Goal: Task Accomplishment & Management: Manage account settings

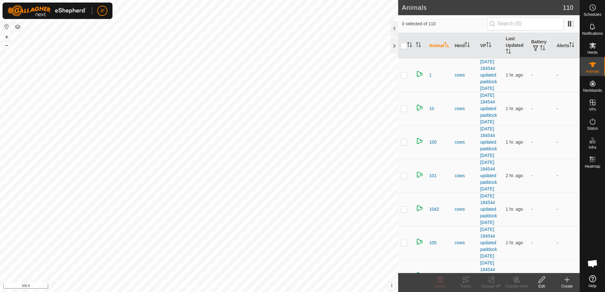
scroll to position [274, 0]
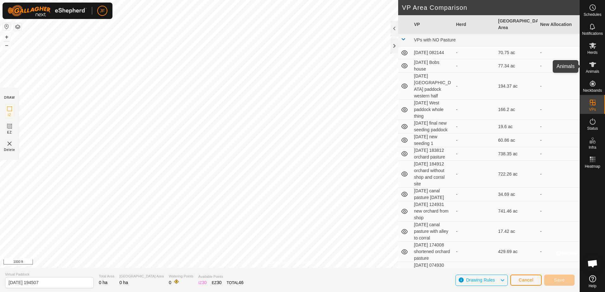
click at [594, 66] on icon at bounding box center [593, 65] width 8 height 8
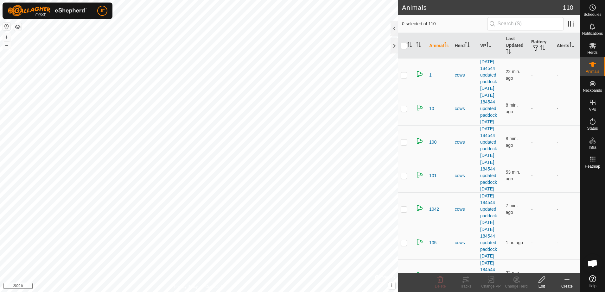
click at [0, 178] on html "JF Schedules Notifications Herds Animals Neckbands VPs Status Infra Heatmap Hel…" at bounding box center [302, 146] width 605 height 292
click at [0, 177] on html "JF Schedules Notifications Herds Animals Neckbands VPs Status Infra Heatmap Hel…" at bounding box center [302, 146] width 605 height 292
click at [0, 113] on html "JF Schedules Notifications Herds Animals Neckbands VPs Status Infra Heatmap Hel…" at bounding box center [302, 146] width 605 height 292
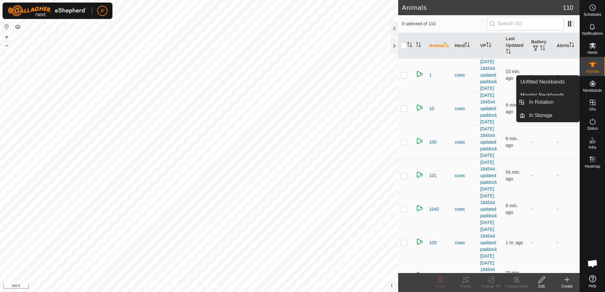
click at [594, 105] on icon at bounding box center [593, 103] width 8 height 8
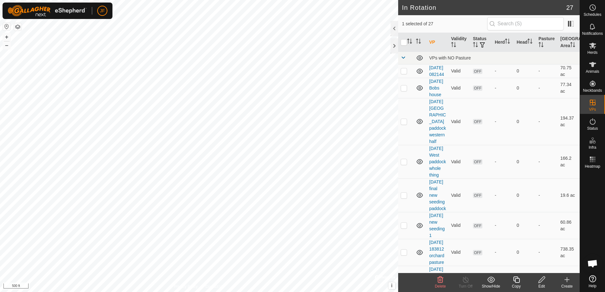
click at [515, 282] on icon at bounding box center [516, 280] width 6 height 6
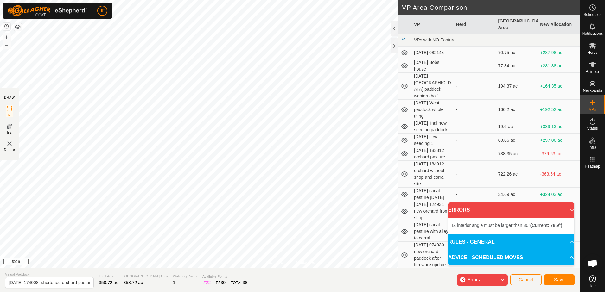
click at [17, 25] on button "button" at bounding box center [18, 27] width 8 height 8
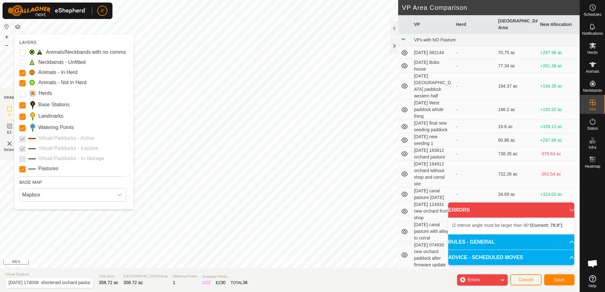
click at [17, 25] on button "button" at bounding box center [18, 27] width 8 height 8
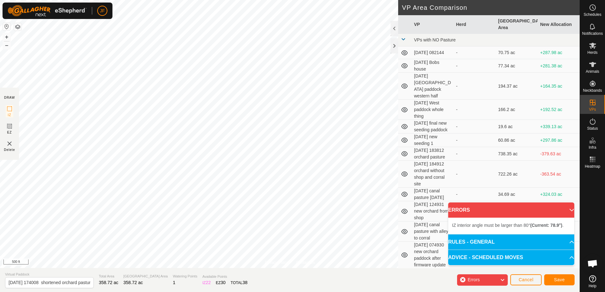
click at [17, 25] on button "button" at bounding box center [18, 27] width 8 height 8
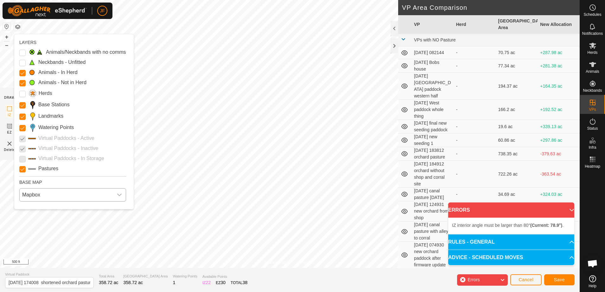
click at [122, 196] on icon "dropdown trigger" at bounding box center [119, 195] width 5 height 5
click at [40, 210] on li "Azure" at bounding box center [74, 209] width 108 height 13
click at [122, 194] on icon "dropdown trigger" at bounding box center [119, 195] width 4 height 3
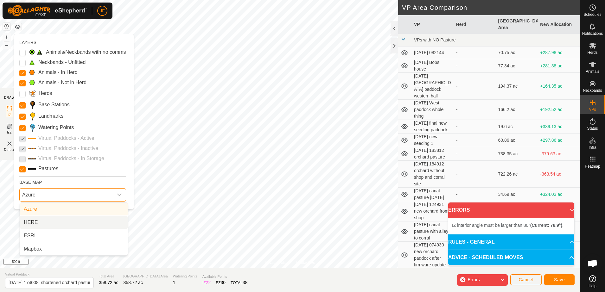
click at [58, 220] on li "HERE" at bounding box center [74, 222] width 108 height 13
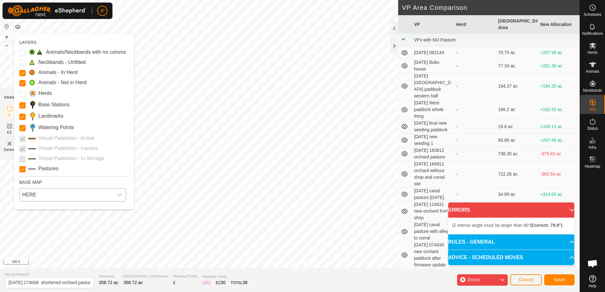
click at [122, 192] on div "dropdown trigger" at bounding box center [119, 195] width 13 height 13
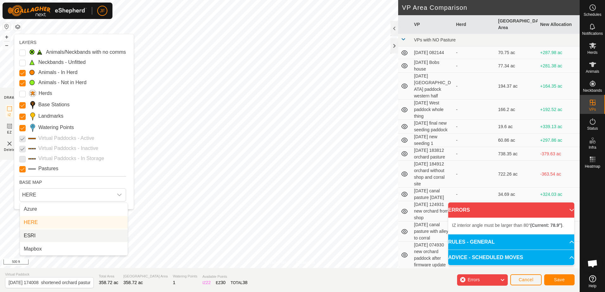
click at [48, 234] on li "ESRI" at bounding box center [74, 236] width 108 height 13
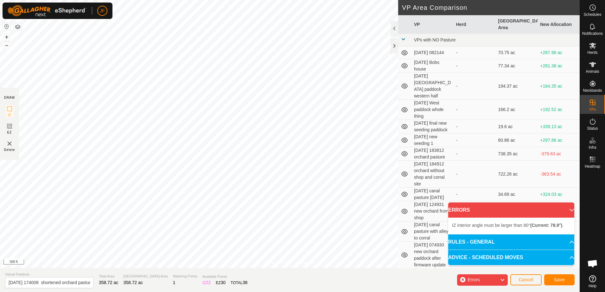
click at [136, 281] on div "Privacy Policy Contact Us 910 3496677437 cows [DATE] 184544 updated paddock [DA…" at bounding box center [290, 146] width 580 height 292
click at [286, 291] on div "Privacy Policy Contact Us 910 3496677437 cows [DATE] 184544 updated paddock [DA…" at bounding box center [290, 146] width 580 height 292
click at [227, 138] on div "Privacy Policy Contact Us 910 3496677437 cows [DATE] 184544 updated paddock [DA…" at bounding box center [290, 146] width 580 height 292
click at [570, 208] on p-accordion-header "ERRORS" at bounding box center [511, 210] width 126 height 15
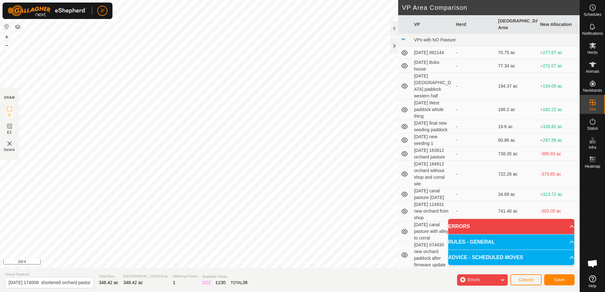
click at [420, 160] on div "Privacy Policy Contact Us Status: OFF Type: Inclusion Zone + – ⇧ i 200 ft DRAW …" at bounding box center [290, 146] width 580 height 292
click at [411, 166] on div "Privacy Policy Contact Us Status: OFF Type: Inclusion Zone + – ⇧ i 100 ft DRAW …" at bounding box center [290, 146] width 580 height 292
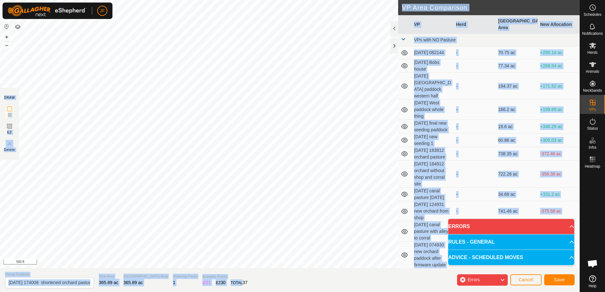
click at [251, 292] on html "JF Schedules Notifications Herds Animals Neckbands VPs Status Infra Heatmap Hel…" at bounding box center [302, 146] width 605 height 292
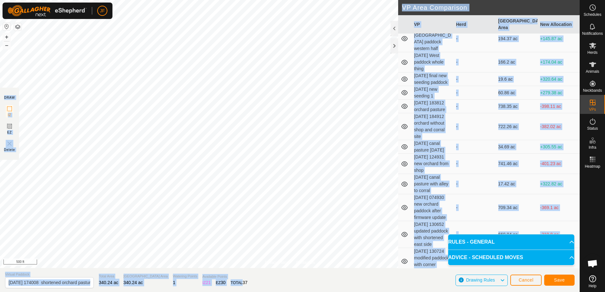
scroll to position [63, 0]
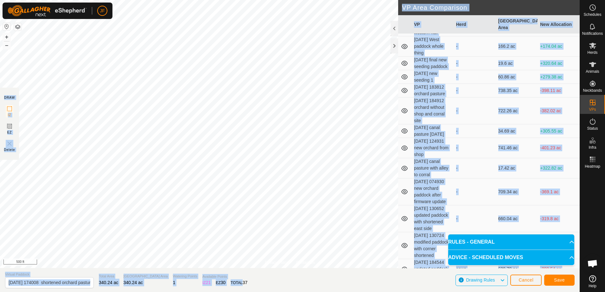
click at [483, 195] on div "-" at bounding box center [474, 192] width 37 height 7
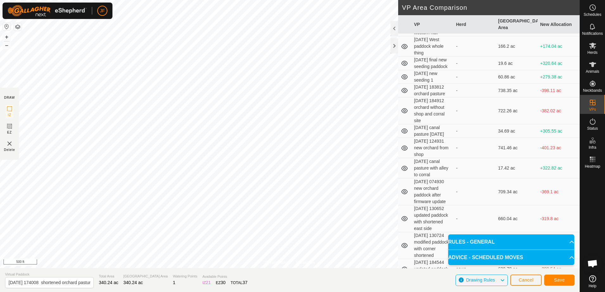
click at [483, 195] on div "-" at bounding box center [474, 192] width 37 height 7
click at [83, 283] on input "[DATE] 174008 shortened orchard pasture-VP001" at bounding box center [49, 282] width 89 height 11
type input "1"
click at [83, 283] on input "Southeast pasture south of h" at bounding box center [49, 282] width 89 height 11
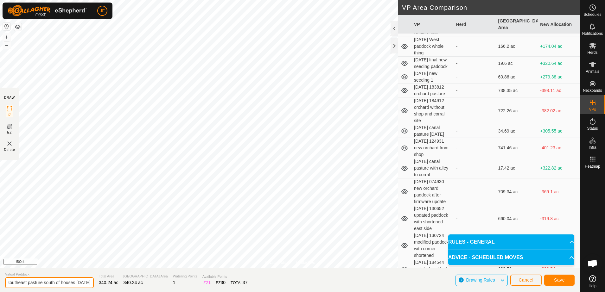
scroll to position [0, 12]
type input "Southeast pasture south of houses [DATE]"
click at [557, 280] on span "Save" at bounding box center [559, 280] width 11 height 5
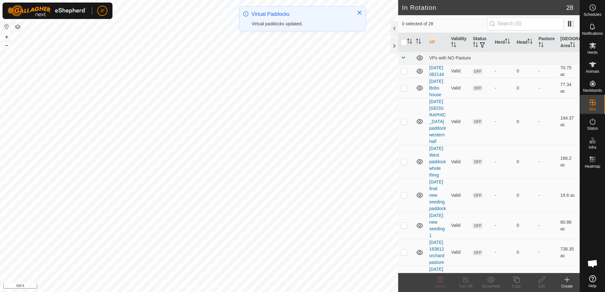
checkbox input "true"
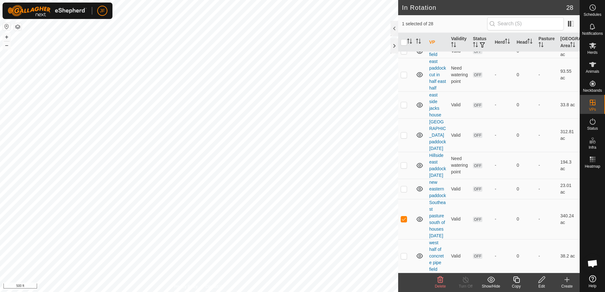
scroll to position [931, 0]
checkbox input "true"
checkbox input "false"
checkbox input "true"
checkbox input "false"
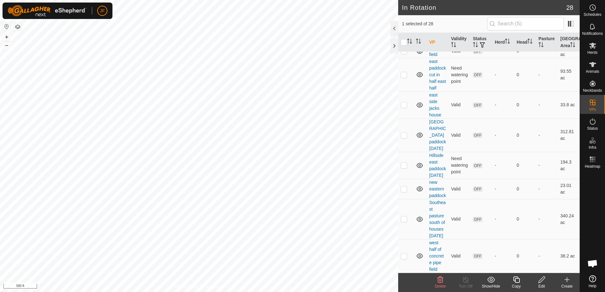
checkbox input "false"
checkbox input "true"
checkbox input "false"
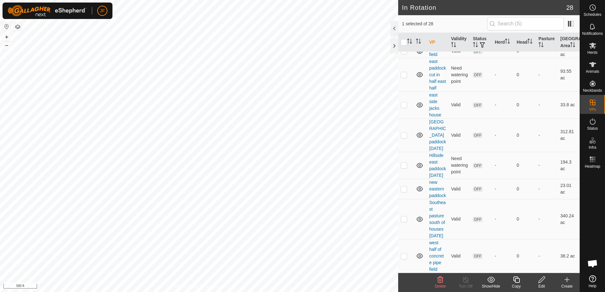
checkbox input "true"
click at [539, 280] on icon at bounding box center [542, 280] width 8 height 8
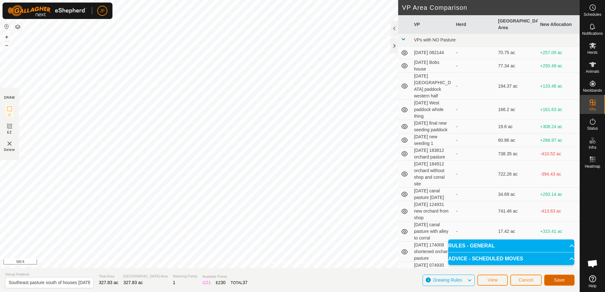
click at [564, 279] on span "Save" at bounding box center [559, 280] width 11 height 5
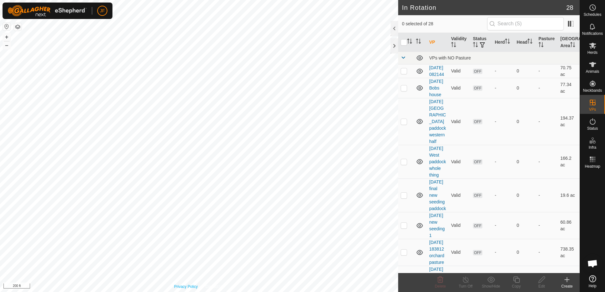
checkbox input "true"
click at [539, 280] on icon at bounding box center [542, 280] width 8 height 8
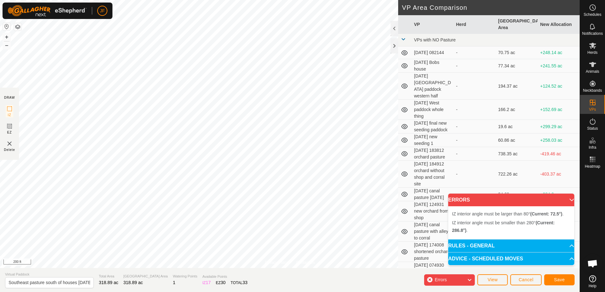
click at [400, 61] on div "Privacy Policy Contact Us Status: OFF Type: Inclusion Zone + – ⇧ i 200 ft DRAW …" at bounding box center [290, 146] width 580 height 292
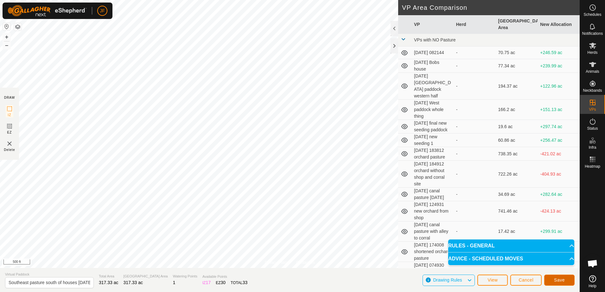
click at [562, 282] on span "Save" at bounding box center [559, 280] width 11 height 5
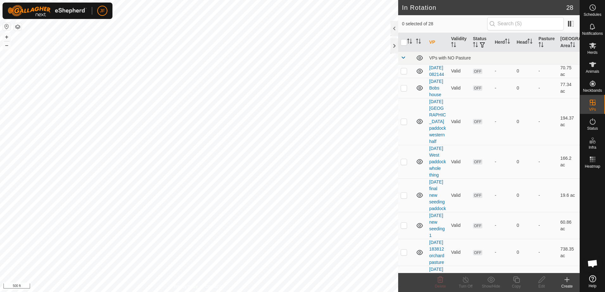
checkbox input "true"
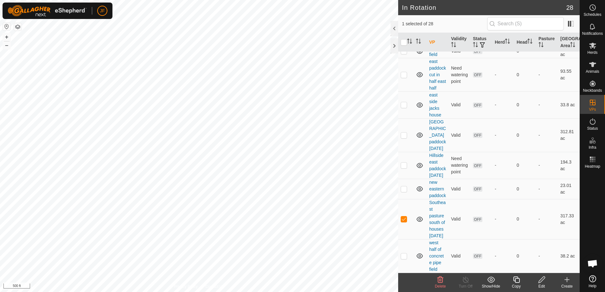
scroll to position [931, 0]
checkbox input "true"
checkbox input "false"
click at [428, 226] on div "In Rotation 28 1 selected of 28 VP Validity Status Herd Head Pasture Grazing Ar…" at bounding box center [290, 146] width 580 height 292
click at [467, 200] on div "In Rotation 28 1 selected of 28 VP Validity Status Herd Head Pasture Grazing Ar…" at bounding box center [290, 146] width 580 height 292
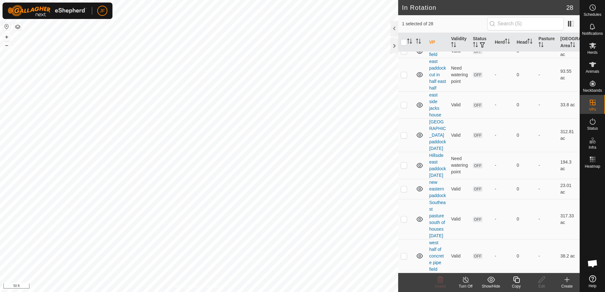
checkbox input "false"
checkbox input "true"
click at [543, 280] on icon at bounding box center [541, 280] width 6 height 6
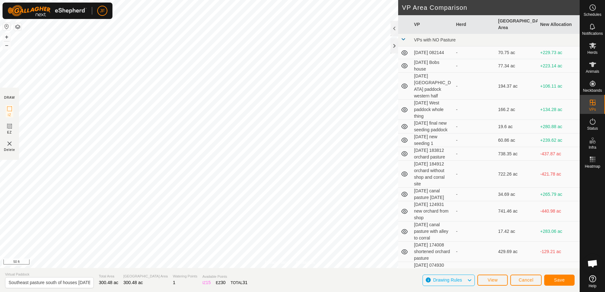
click at [163, 292] on html "JF Schedules Notifications Herds Animals Neckbands VPs Status Infra Heatmap Hel…" at bounding box center [302, 146] width 605 height 292
click at [0, 129] on html "JF Schedules Notifications Herds Animals Neckbands VPs Status Infra Heatmap Hel…" at bounding box center [302, 146] width 605 height 292
click at [0, 145] on html "JF Schedules Notifications Herds Animals Neckbands VPs Status Infra Heatmap Hel…" at bounding box center [302, 146] width 605 height 292
click at [0, 184] on html "JF Schedules Notifications Herds Animals Neckbands VPs Status Infra Heatmap Hel…" at bounding box center [302, 146] width 605 height 292
click at [0, 221] on html "JF Schedules Notifications Herds Animals Neckbands VPs Status Infra Heatmap Hel…" at bounding box center [302, 146] width 605 height 292
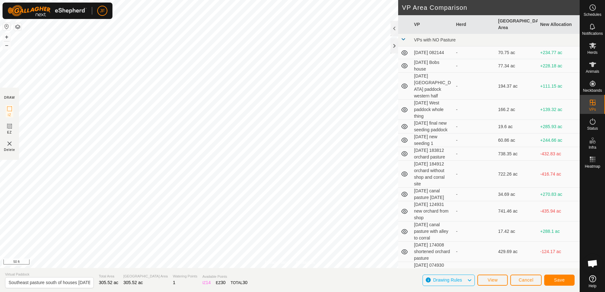
click at [0, 231] on html "JF Schedules Notifications Herds Animals Neckbands VPs Status Infra Heatmap Hel…" at bounding box center [302, 146] width 605 height 292
click at [0, 244] on html "JF Schedules Notifications Herds Animals Neckbands VPs Status Infra Heatmap Hel…" at bounding box center [302, 146] width 605 height 292
click at [459, 82] on div "Privacy Policy Contact Us Status: OFF Type: Inclusion Zone + – ⇧ i 50 ft DRAW I…" at bounding box center [290, 146] width 580 height 292
click at [456, 85] on div "Privacy Policy Contact Us Status: OFF Type: Inclusion Zone + – ⇧ i 50 ft DRAW I…" at bounding box center [290, 146] width 580 height 292
click at [563, 279] on span "Save" at bounding box center [559, 280] width 11 height 5
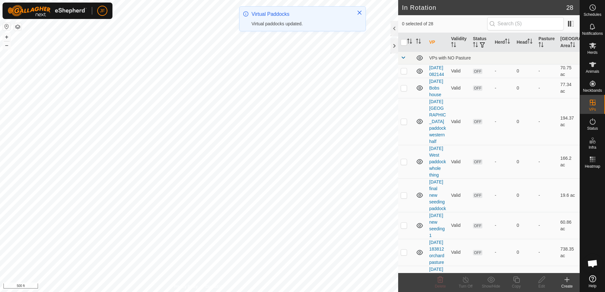
checkbox input "true"
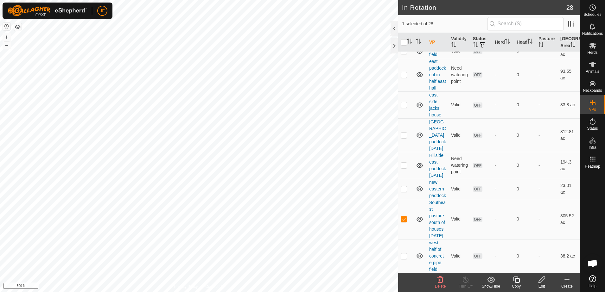
scroll to position [931, 0]
checkbox input "true"
checkbox input "false"
checkbox input "true"
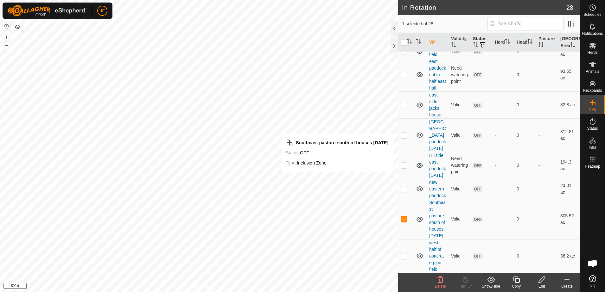
click at [539, 283] on icon at bounding box center [542, 280] width 8 height 8
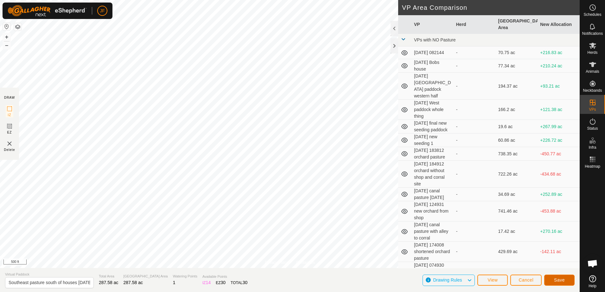
click at [563, 281] on span "Save" at bounding box center [559, 280] width 11 height 5
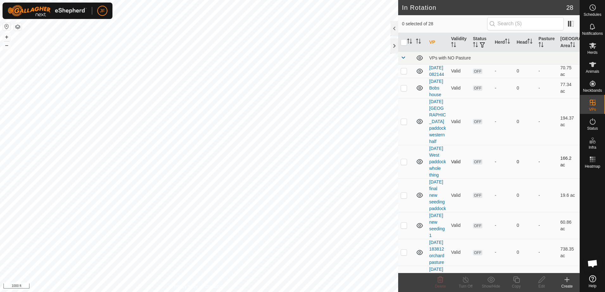
checkbox input "true"
click at [515, 284] on div "Copy" at bounding box center [516, 287] width 25 height 6
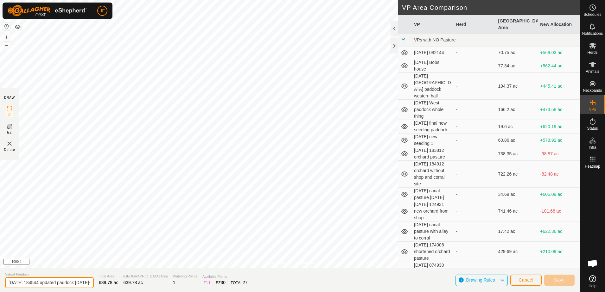
click at [81, 282] on input "[DATE] 184544 updated paddock [DATE]-VP001" at bounding box center [49, 282] width 89 height 11
type input "1"
type input "new east paddock with original paddock on it [DATE]"
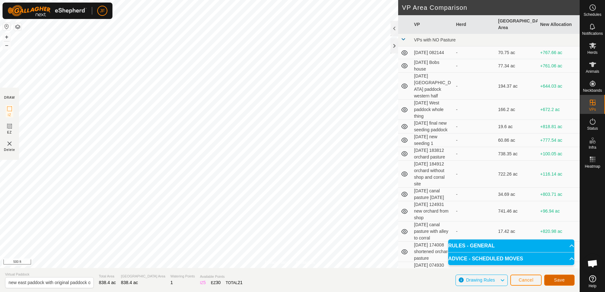
click at [566, 279] on button "Save" at bounding box center [559, 280] width 30 height 11
